Goal: Find specific page/section: Find specific page/section

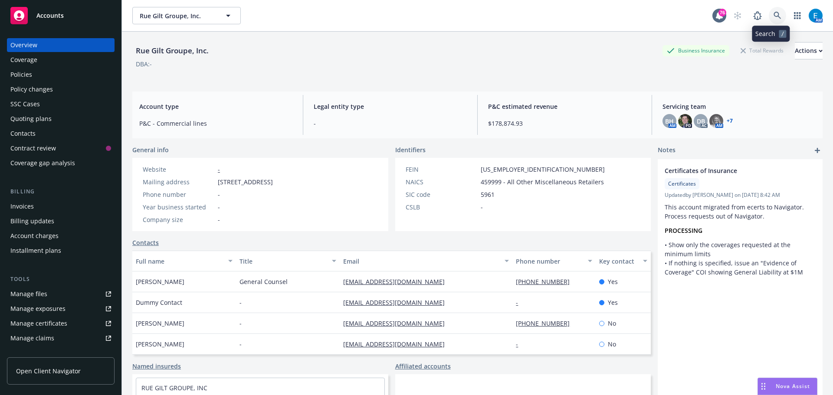
click at [774, 13] on icon at bounding box center [778, 16] width 8 height 8
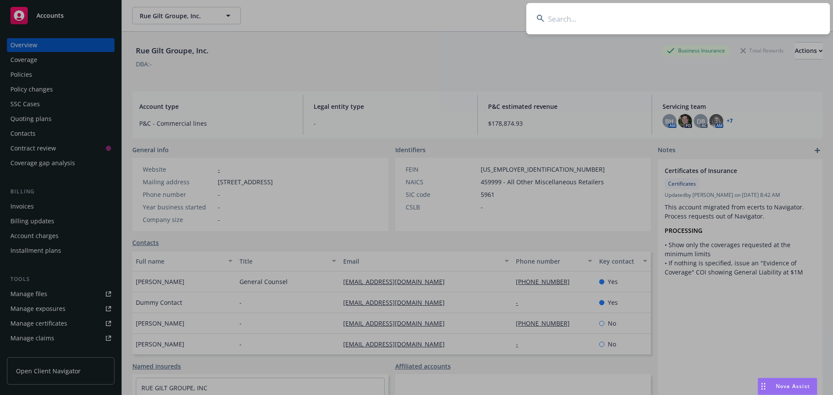
click at [754, 17] on input at bounding box center [678, 18] width 304 height 31
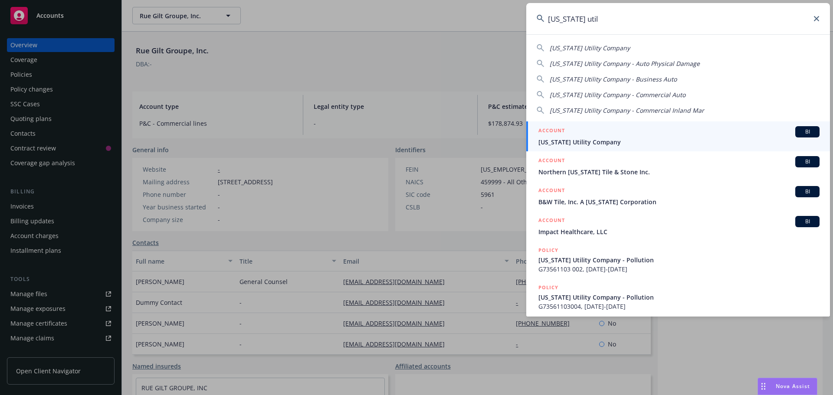
type input "[US_STATE] util"
click at [598, 142] on span "[US_STATE] Utility Company" at bounding box center [679, 142] width 281 height 9
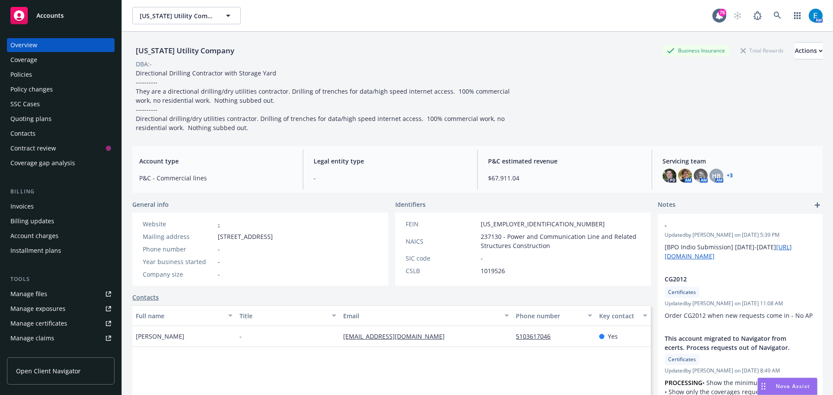
click at [19, 73] on div "Policies" at bounding box center [21, 75] width 22 height 14
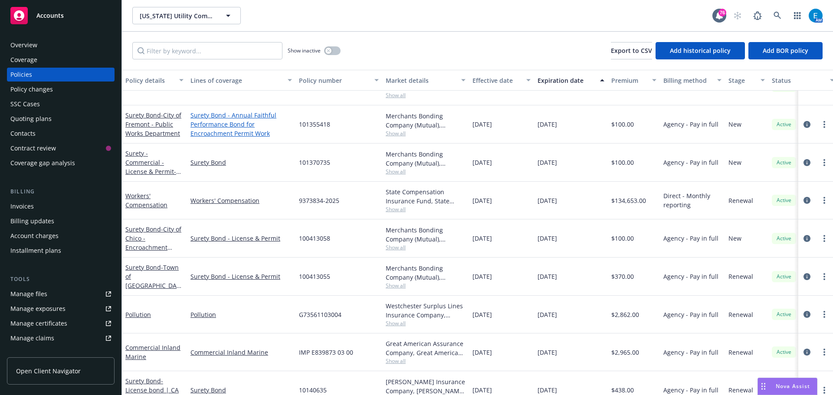
scroll to position [148, 0]
